Goal: Navigation & Orientation: Find specific page/section

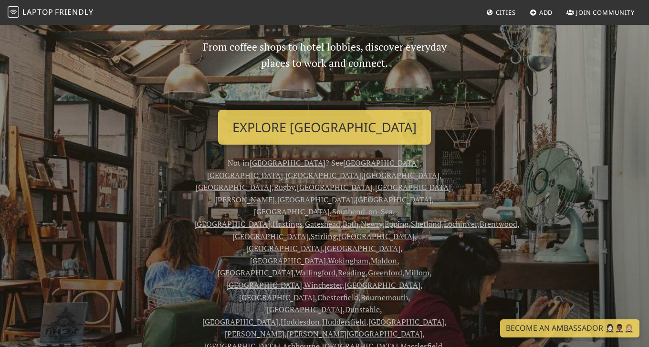
scroll to position [98, 0]
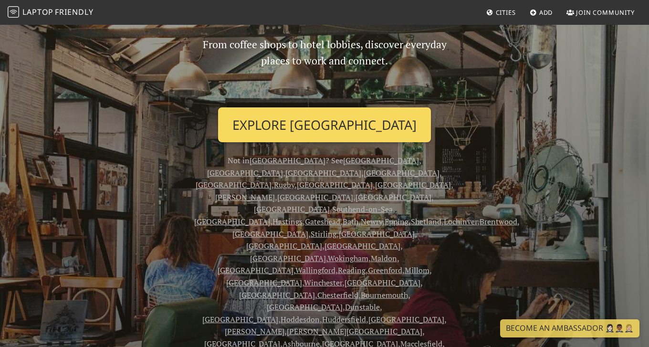
click at [312, 138] on link "Explore London" at bounding box center [324, 124] width 213 height 35
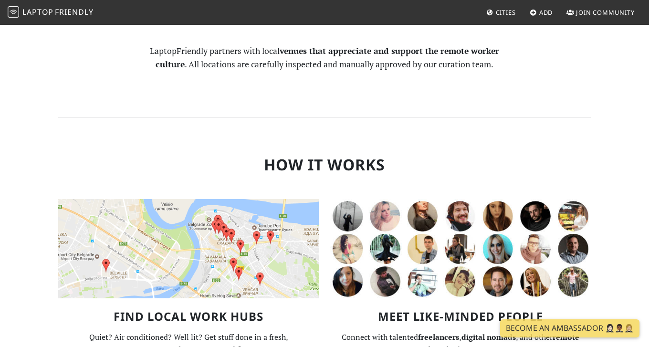
scroll to position [725, 0]
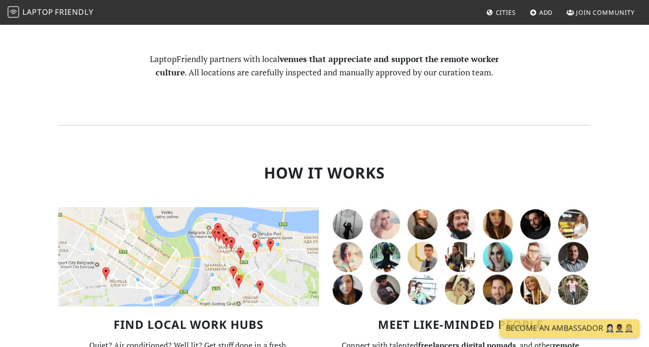
click at [217, 207] on img at bounding box center [188, 256] width 260 height 99
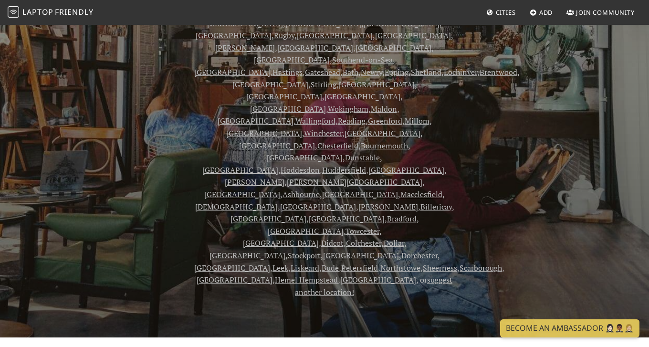
scroll to position [0, 0]
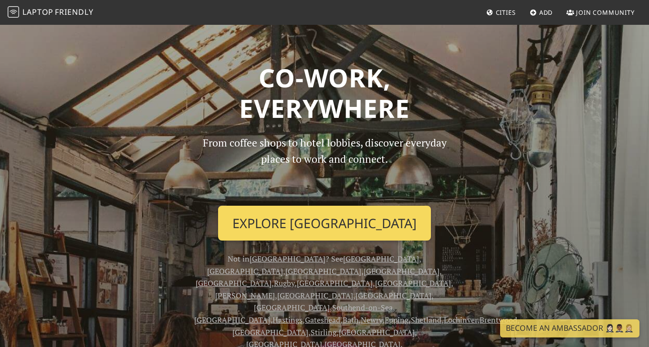
click at [306, 222] on link "Explore London" at bounding box center [324, 223] width 213 height 35
click at [306, 223] on link "Explore London" at bounding box center [324, 223] width 213 height 35
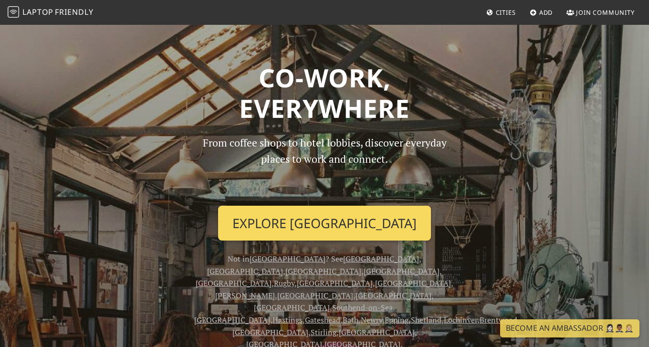
click at [306, 223] on link "Explore London" at bounding box center [324, 223] width 213 height 35
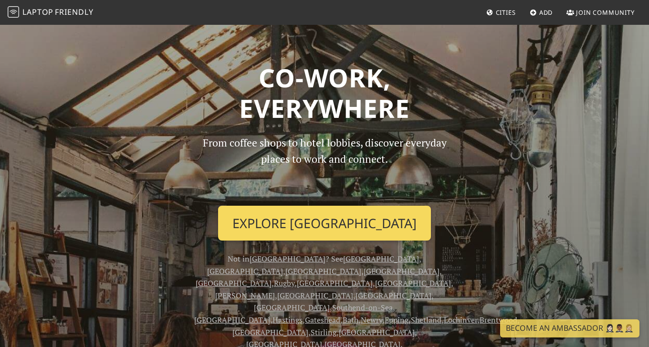
click at [306, 223] on link "Explore London" at bounding box center [324, 223] width 213 height 35
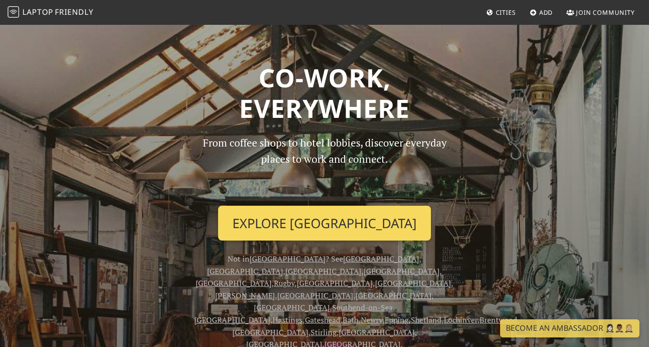
click at [306, 223] on link "Explore London" at bounding box center [324, 223] width 213 height 35
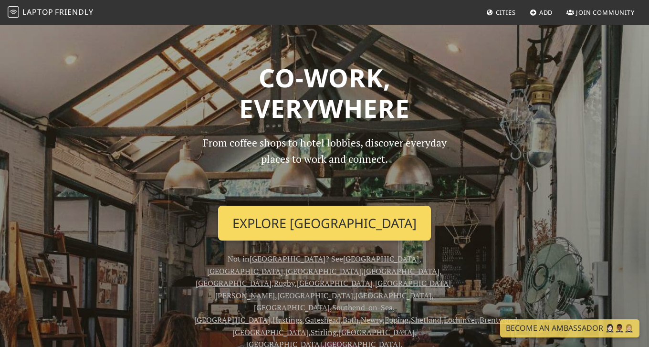
click at [306, 223] on link "Explore London" at bounding box center [324, 223] width 213 height 35
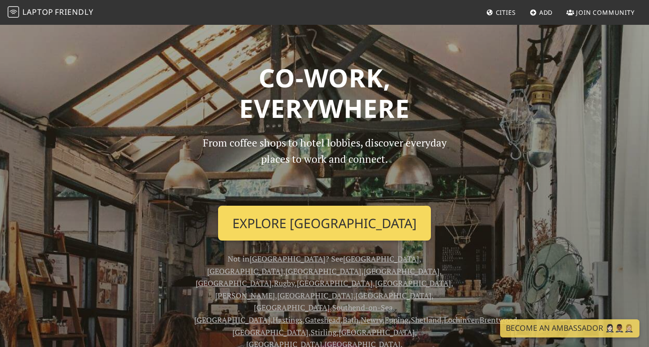
click at [306, 223] on link "Explore London" at bounding box center [324, 223] width 213 height 35
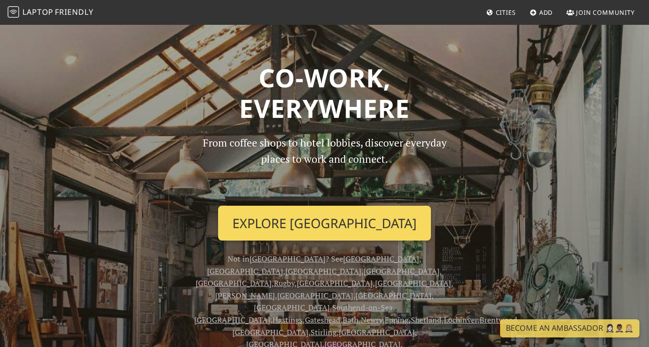
click at [306, 223] on link "Explore London" at bounding box center [324, 223] width 213 height 35
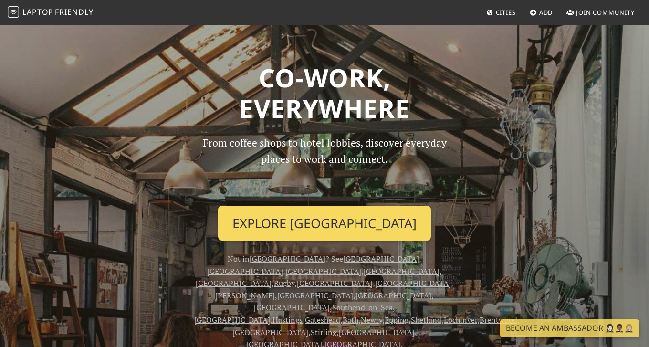
click at [306, 223] on link "Explore London" at bounding box center [324, 223] width 213 height 35
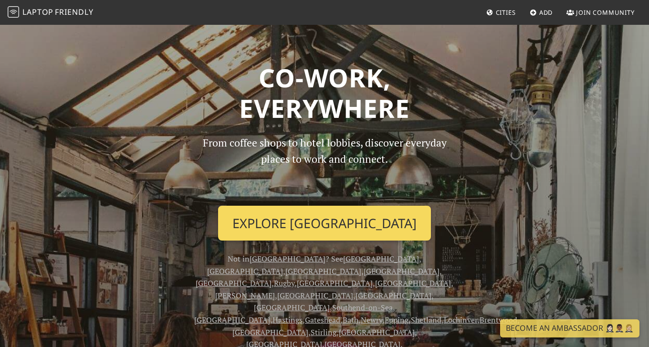
click at [306, 223] on link "Explore London" at bounding box center [324, 223] width 213 height 35
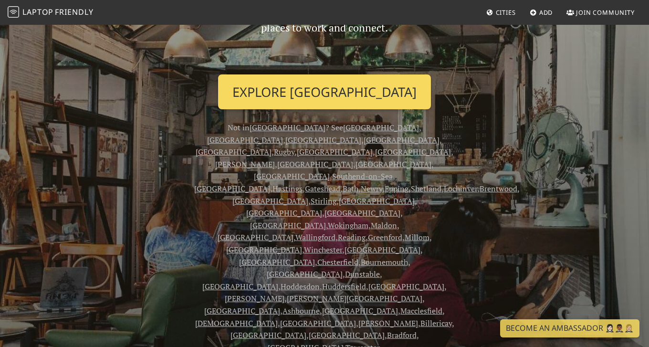
scroll to position [131, 0]
